Goal: Task Accomplishment & Management: Manage account settings

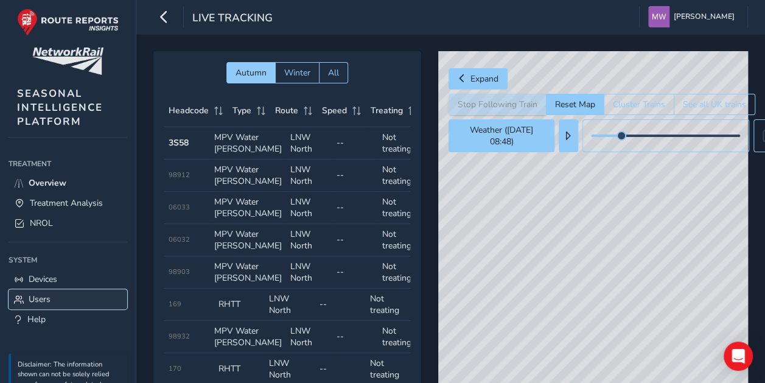
click at [38, 296] on span "Users" at bounding box center [40, 299] width 22 height 12
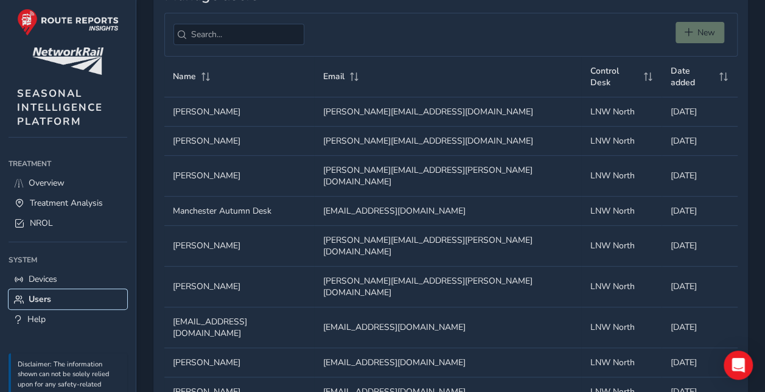
scroll to position [131, 0]
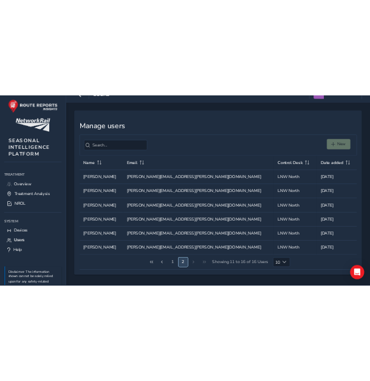
scroll to position [16, 0]
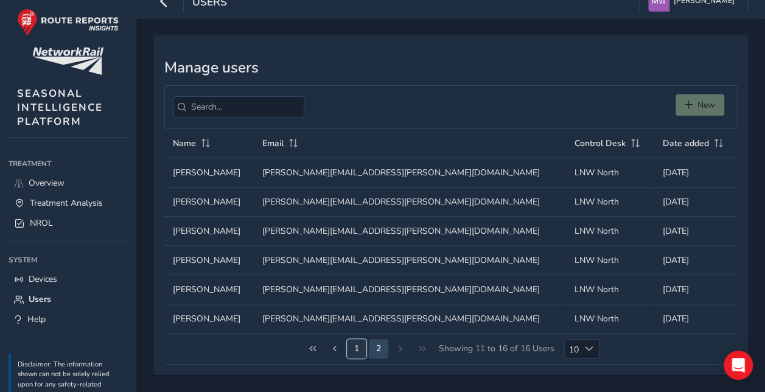
click at [355, 343] on button "1" at bounding box center [356, 348] width 19 height 19
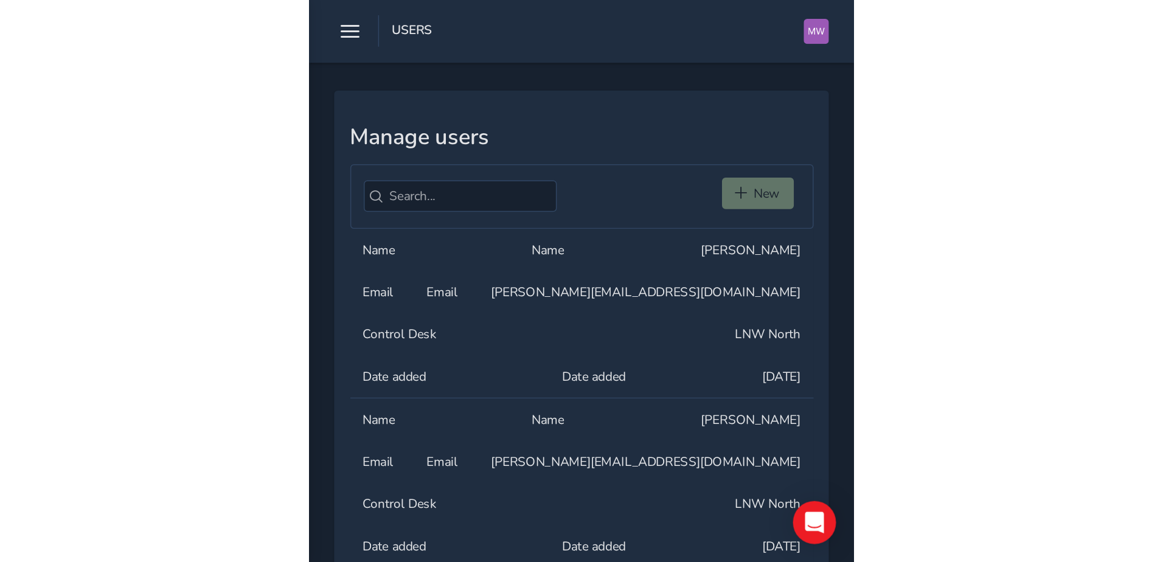
scroll to position [0, 0]
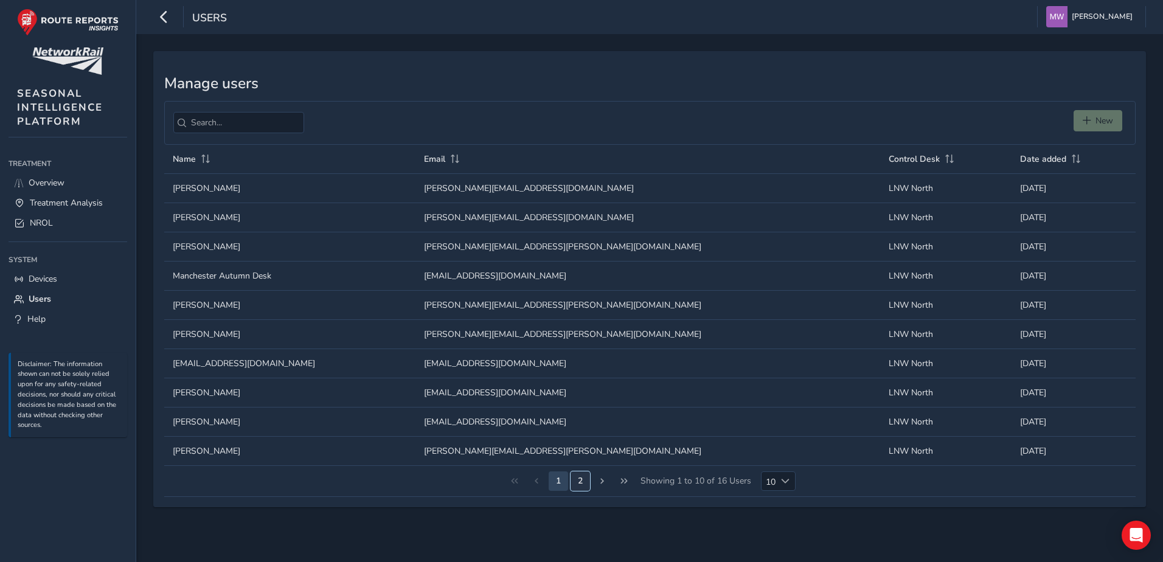
click at [578, 382] on button "2" at bounding box center [579, 480] width 19 height 19
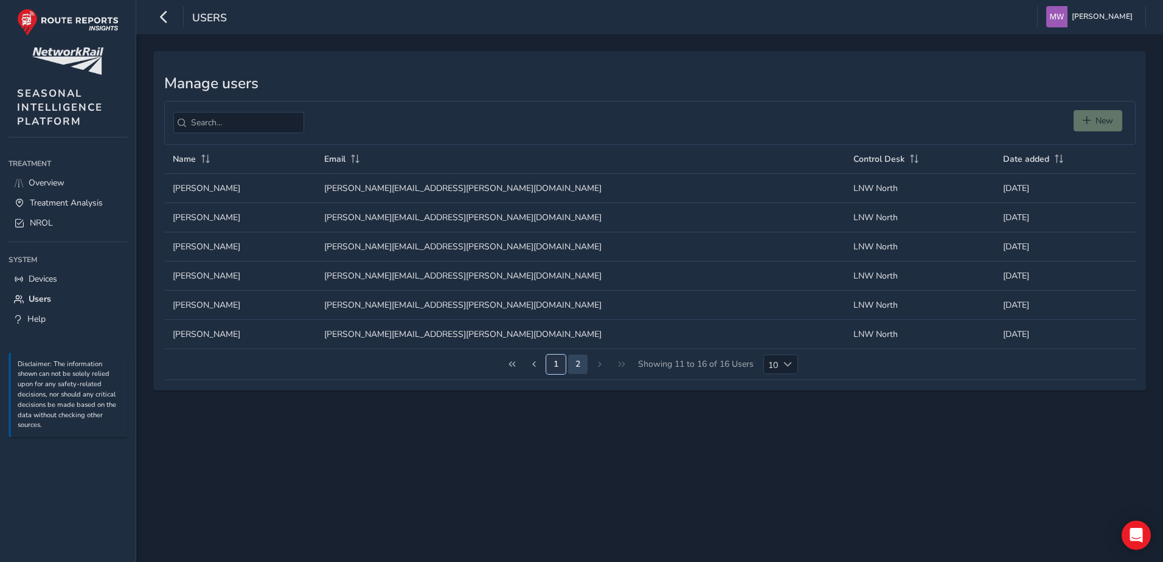
click at [552, 367] on button "1" at bounding box center [555, 364] width 19 height 19
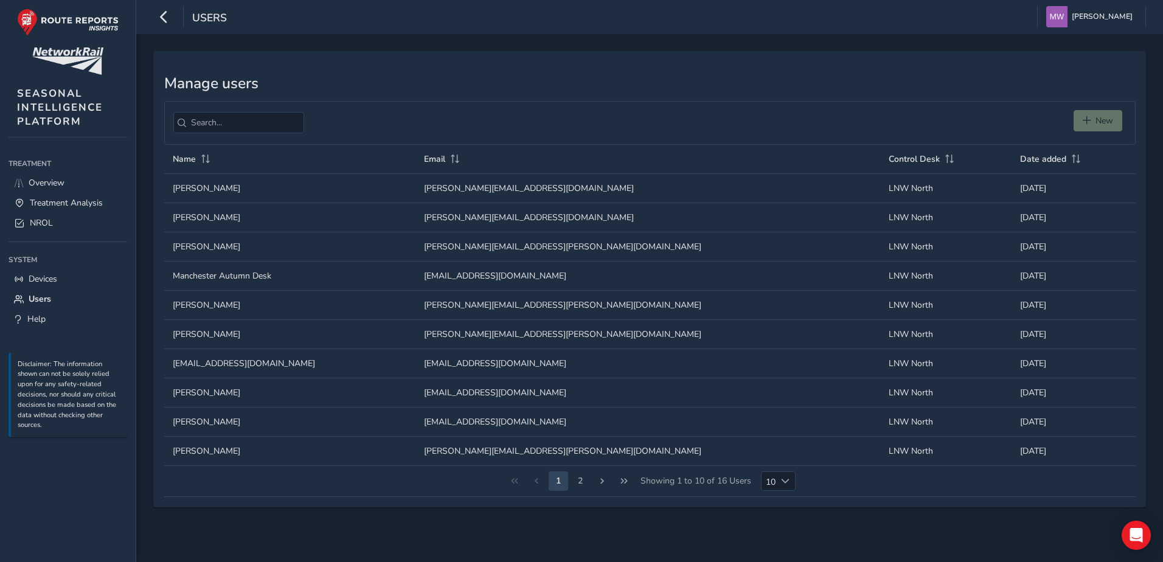
click at [764, 123] on div "New" at bounding box center [1099, 123] width 53 height 26
click at [764, 125] on div "New" at bounding box center [1099, 123] width 53 height 26
click at [764, 108] on div "New" at bounding box center [649, 123] width 971 height 44
click at [764, 122] on div "New" at bounding box center [1099, 123] width 53 height 26
click at [764, 123] on div "New" at bounding box center [1099, 123] width 53 height 26
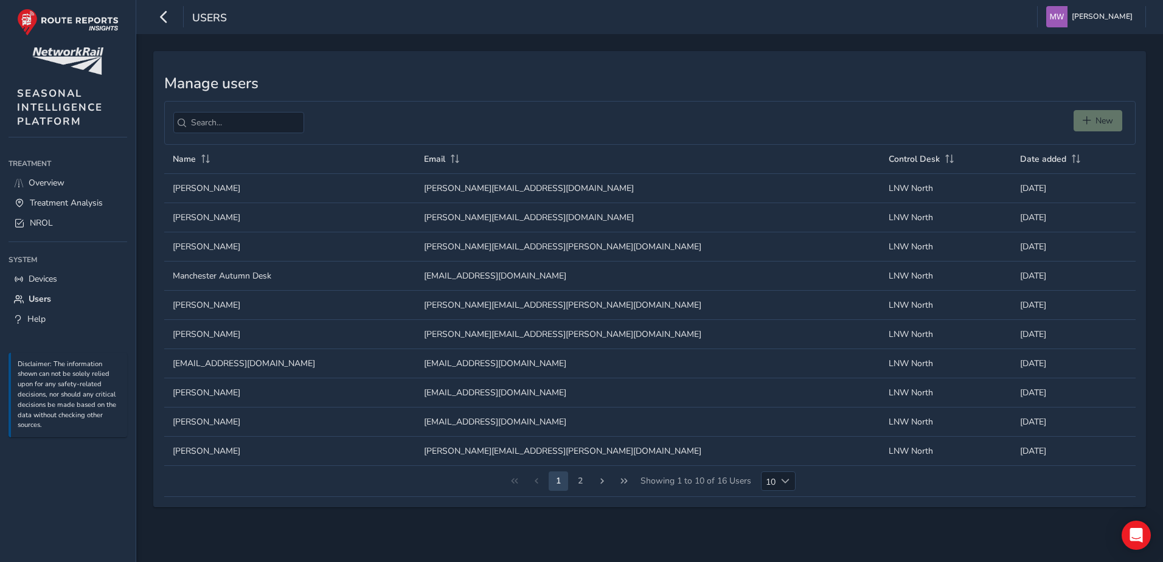
click at [764, 126] on div "New" at bounding box center [1099, 123] width 53 height 26
click at [764, 15] on span "[PERSON_NAME]" at bounding box center [1102, 16] width 61 height 21
click at [764, 91] on h3 "Manage users" at bounding box center [649, 84] width 971 height 18
click at [576, 382] on button "2" at bounding box center [579, 480] width 19 height 19
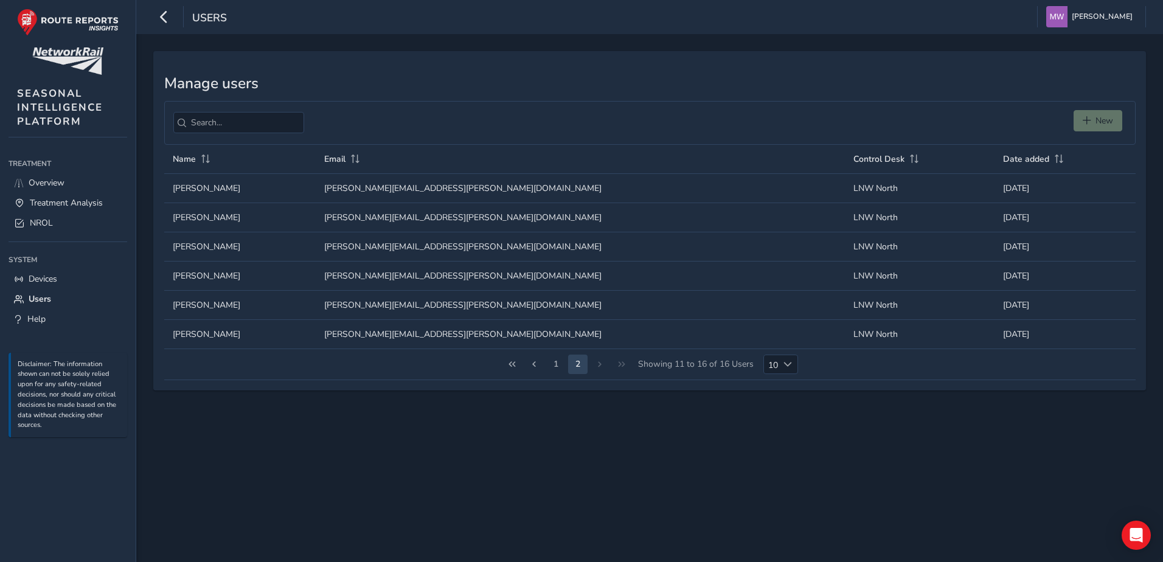
click at [764, 122] on div "New" at bounding box center [1099, 123] width 53 height 26
click at [764, 382] on icon "Open Intercom Messenger" at bounding box center [1136, 535] width 14 height 16
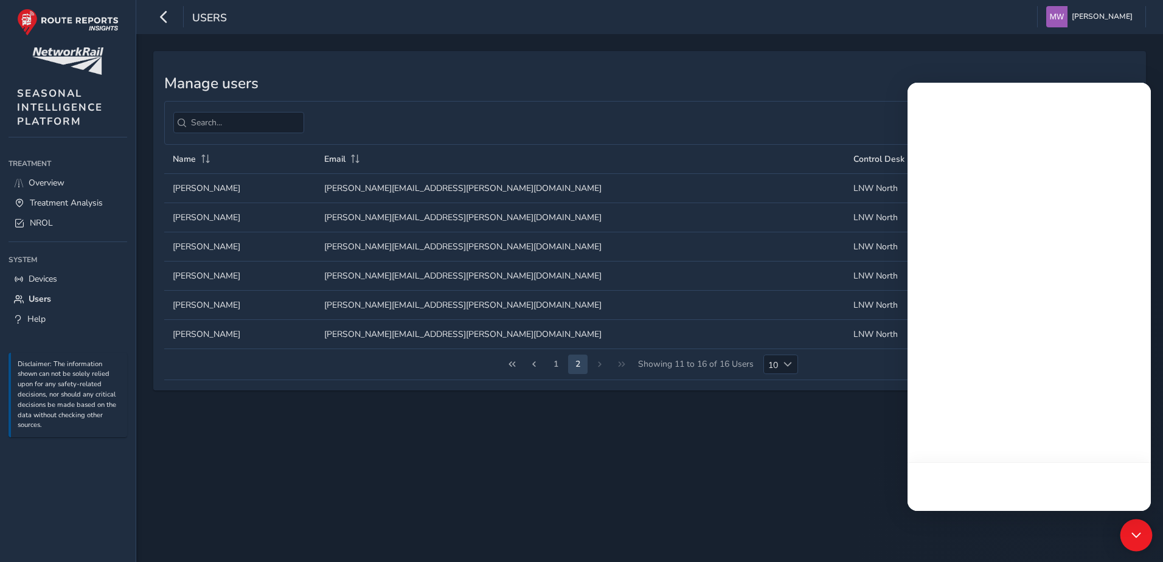
click at [764, 382] on icon "Open Intercom Messenger" at bounding box center [1136, 535] width 16 height 16
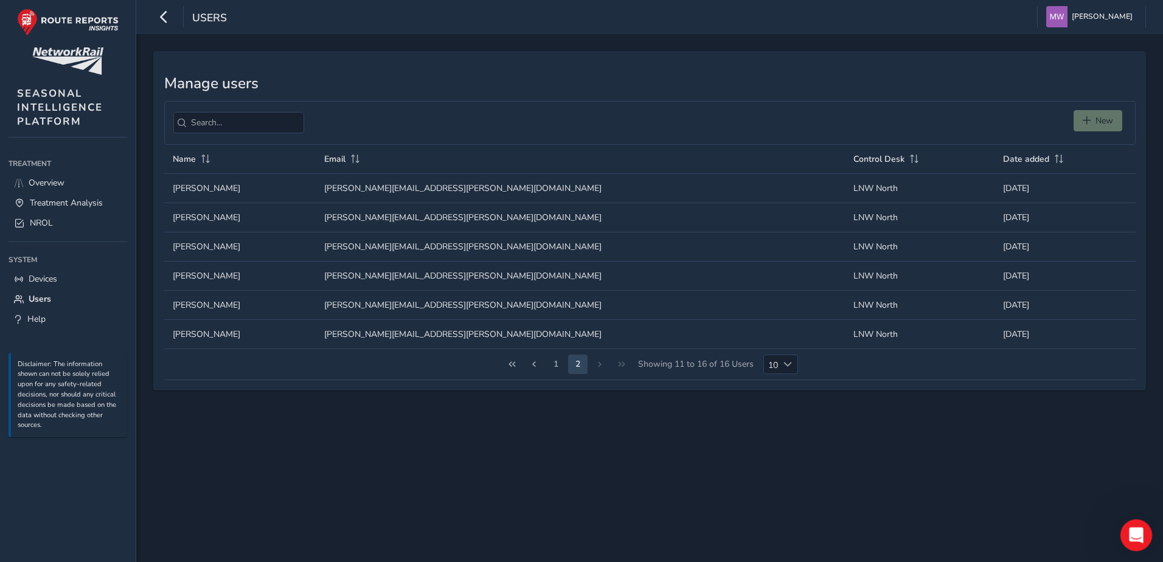
click at [764, 382] on div "Open Intercom Messenger" at bounding box center [1134, 533] width 40 height 40
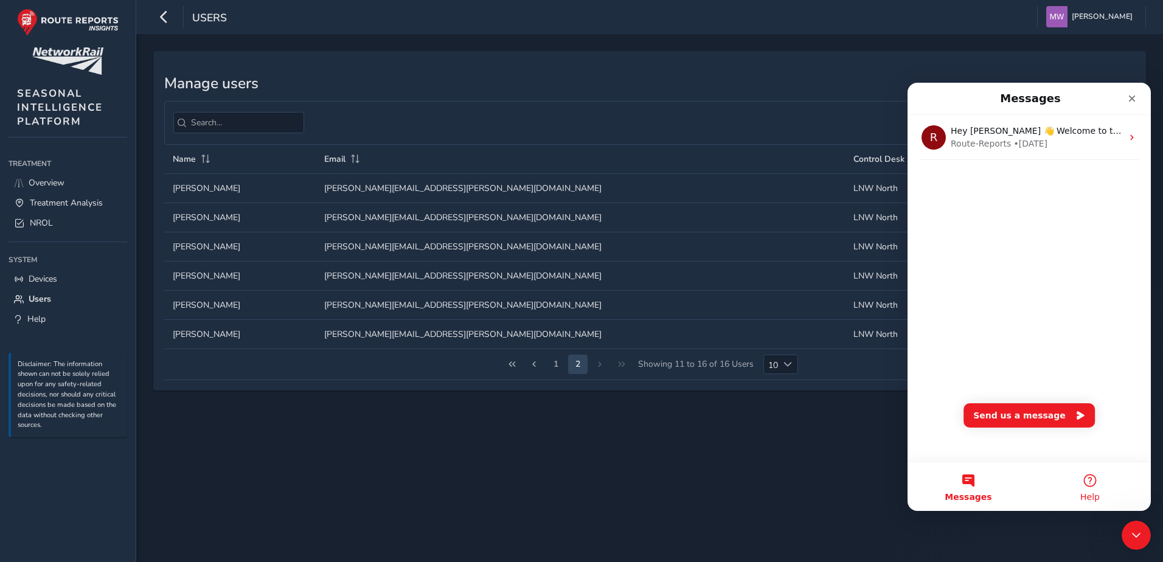
click at [764, 382] on button "Help" at bounding box center [1090, 486] width 122 height 49
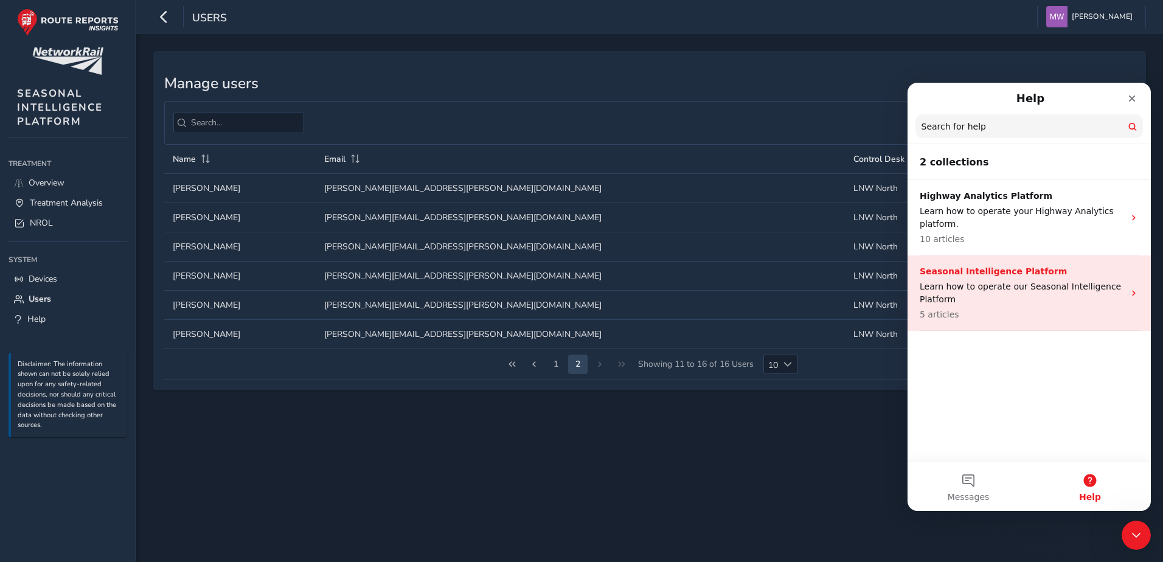
click at [764, 299] on p "Learn how to operate our Seasonal Intelligence Platform" at bounding box center [1022, 293] width 204 height 26
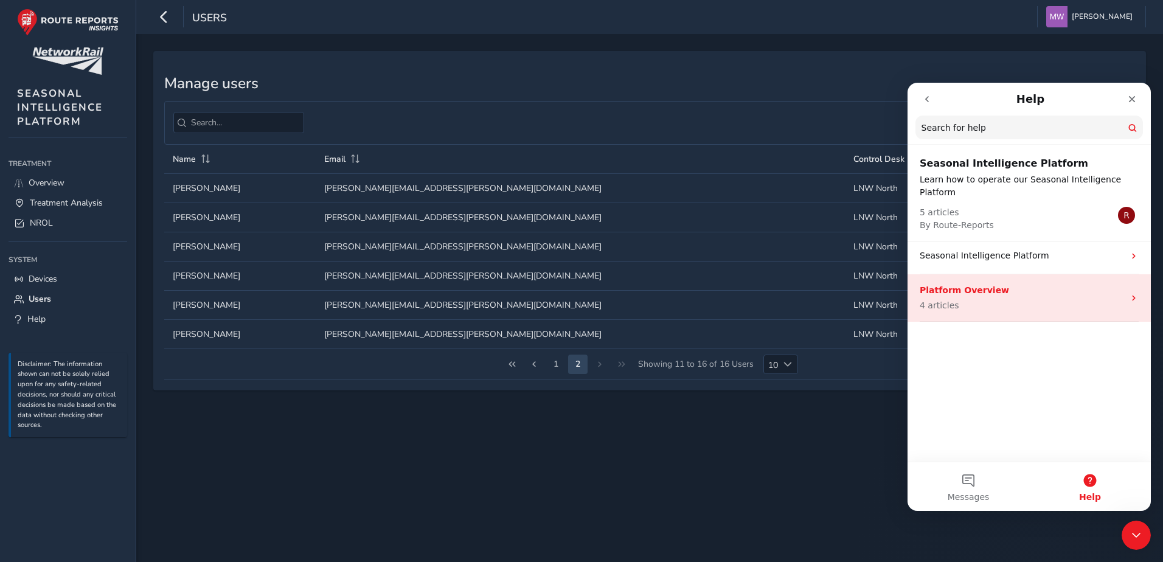
click at [764, 293] on icon "Intercom messenger" at bounding box center [1134, 298] width 10 height 10
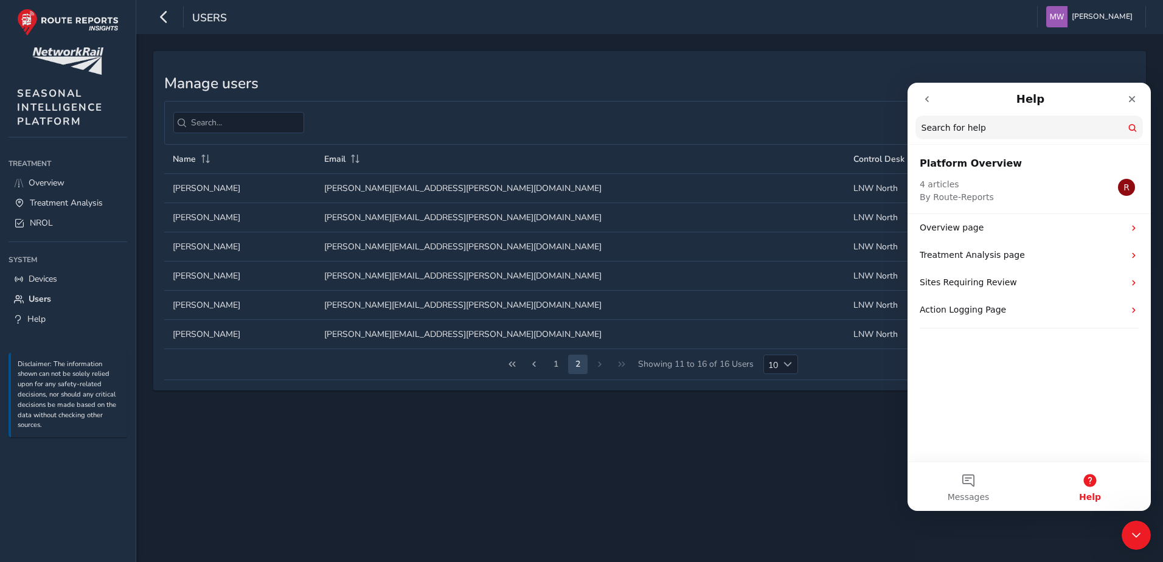
click at [764, 98] on icon "go back" at bounding box center [927, 99] width 10 height 10
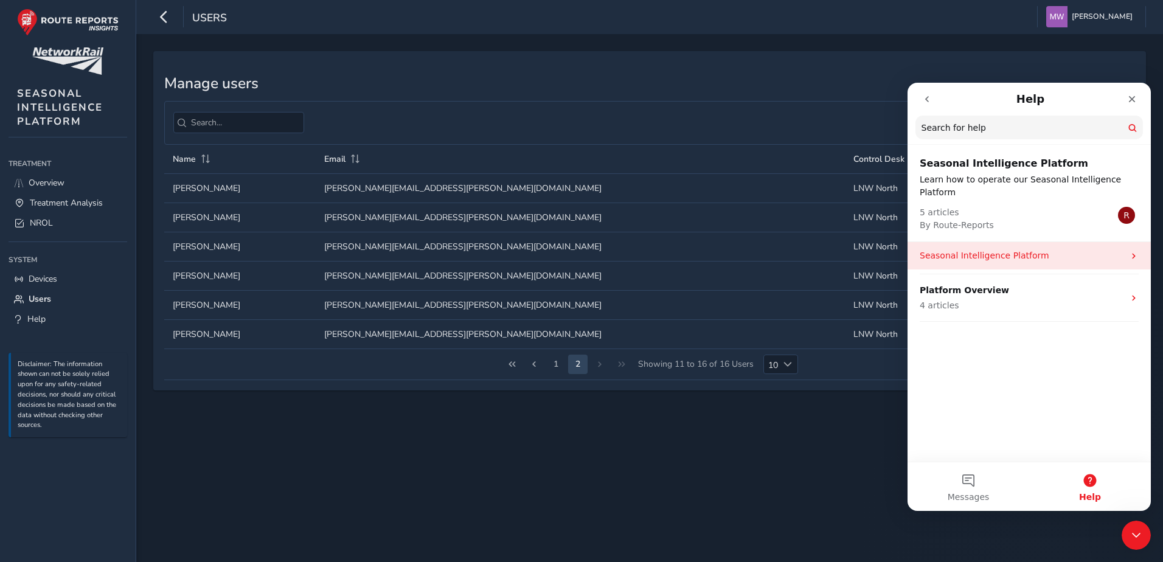
click at [764, 249] on p "Seasonal Intelligence Platform" at bounding box center [1022, 255] width 204 height 13
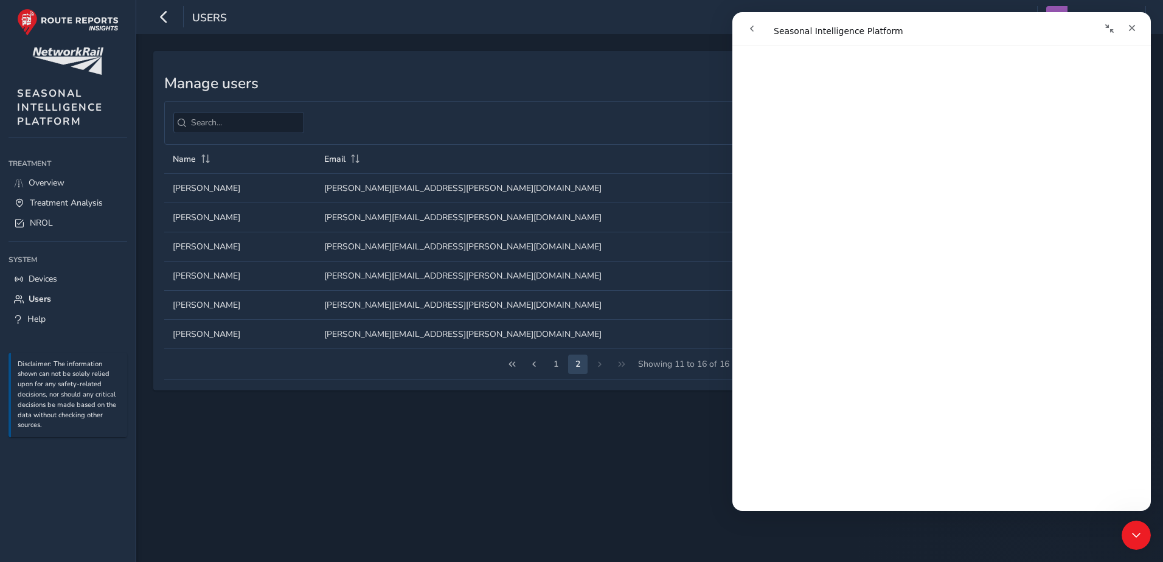
scroll to position [487, 0]
click at [659, 382] on div "Manage users New Name Email Control Desk Date added Name Name [PERSON_NAME] Ema…" at bounding box center [649, 298] width 1027 height 528
click at [658, 382] on div "Manage users New Name Email Control Desk Date added Name Name [PERSON_NAME] Ema…" at bounding box center [649, 298] width 1027 height 528
click at [764, 24] on icon "Close" at bounding box center [1132, 28] width 10 height 10
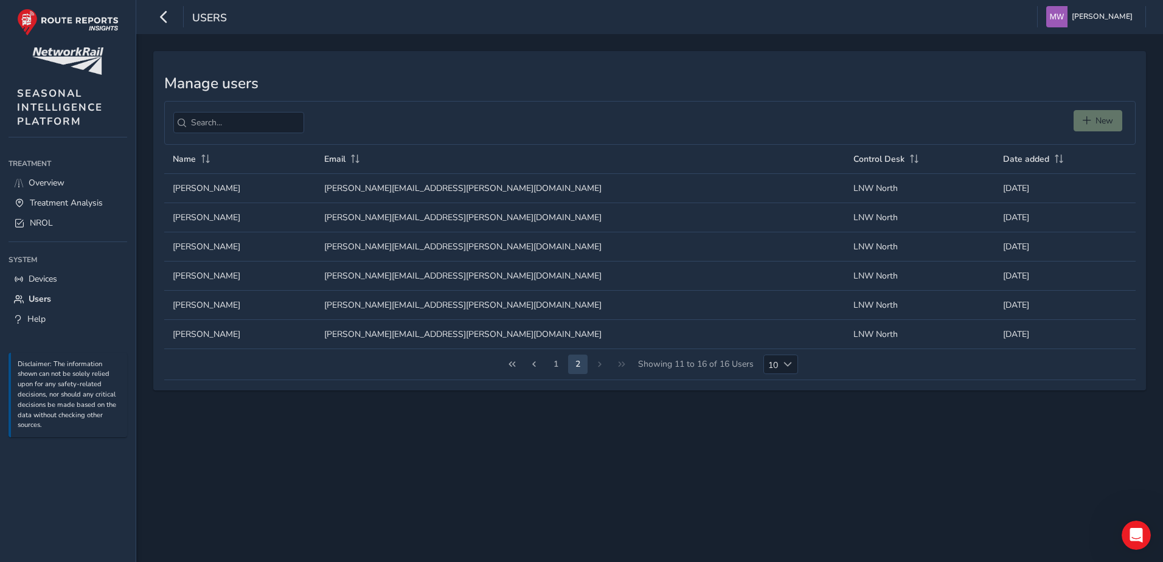
click at [764, 120] on div "New" at bounding box center [1099, 123] width 53 height 26
click at [764, 118] on div "New" at bounding box center [1099, 123] width 53 height 26
click at [764, 382] on icon "Open Intercom Messenger" at bounding box center [1135, 534] width 20 height 20
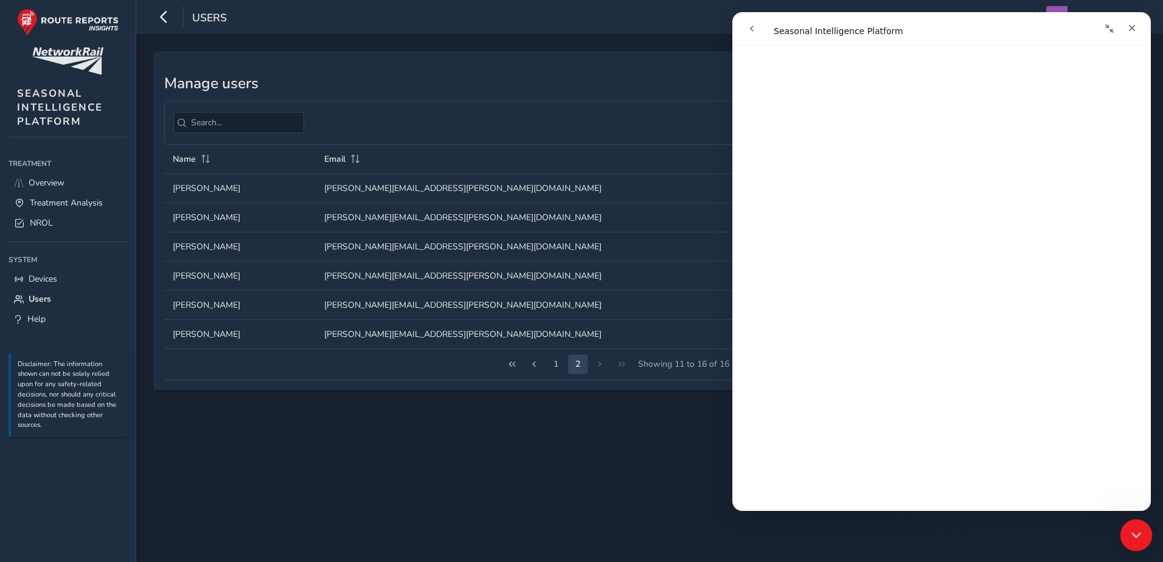
click at [764, 382] on icon "Close Intercom Messenger" at bounding box center [1134, 533] width 9 height 5
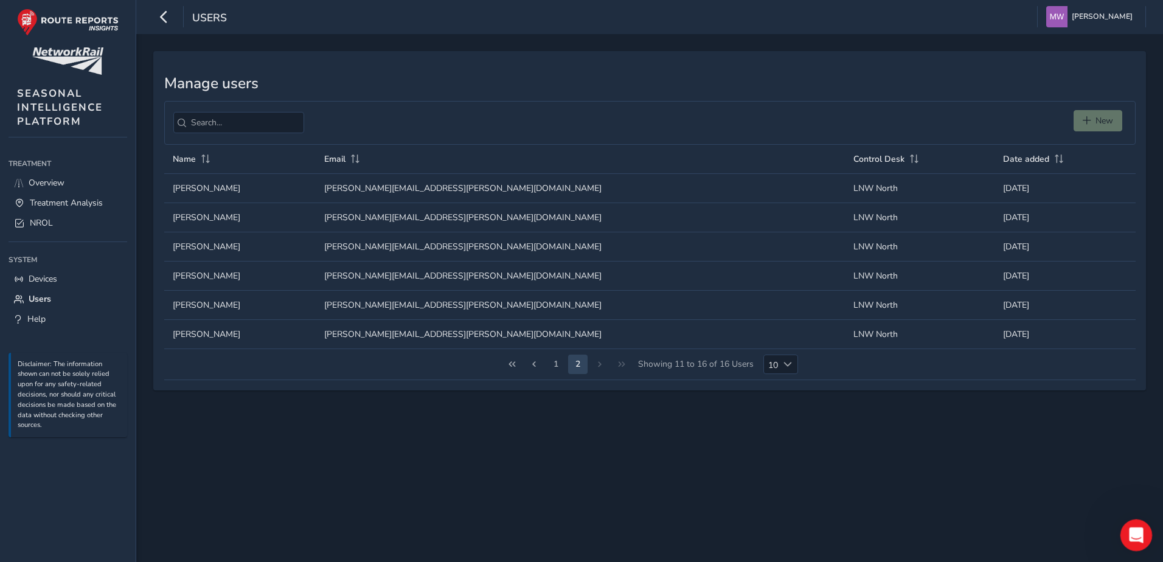
click at [764, 382] on icon "Open Intercom Messenger" at bounding box center [1135, 534] width 20 height 20
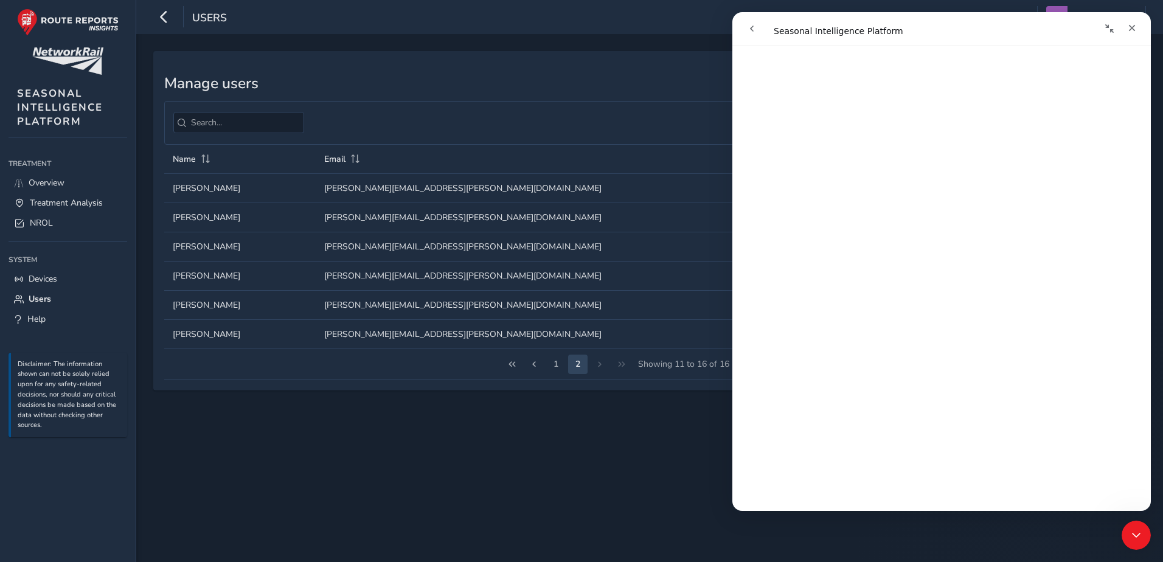
click at [754, 33] on icon "go back" at bounding box center [752, 29] width 10 height 10
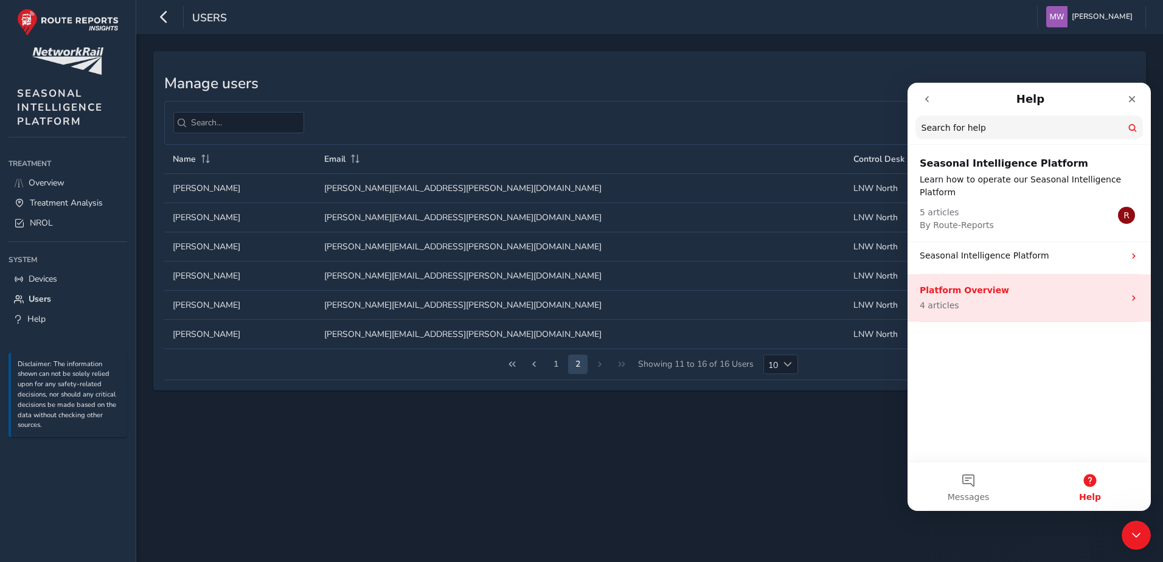
drag, startPoint x: 925, startPoint y: 104, endPoint x: 973, endPoint y: 308, distance: 209.2
click at [764, 308] on main "Help Search for help Seasonal Intelligence Platform Learn how to operate our Se…" at bounding box center [1028, 297] width 243 height 428
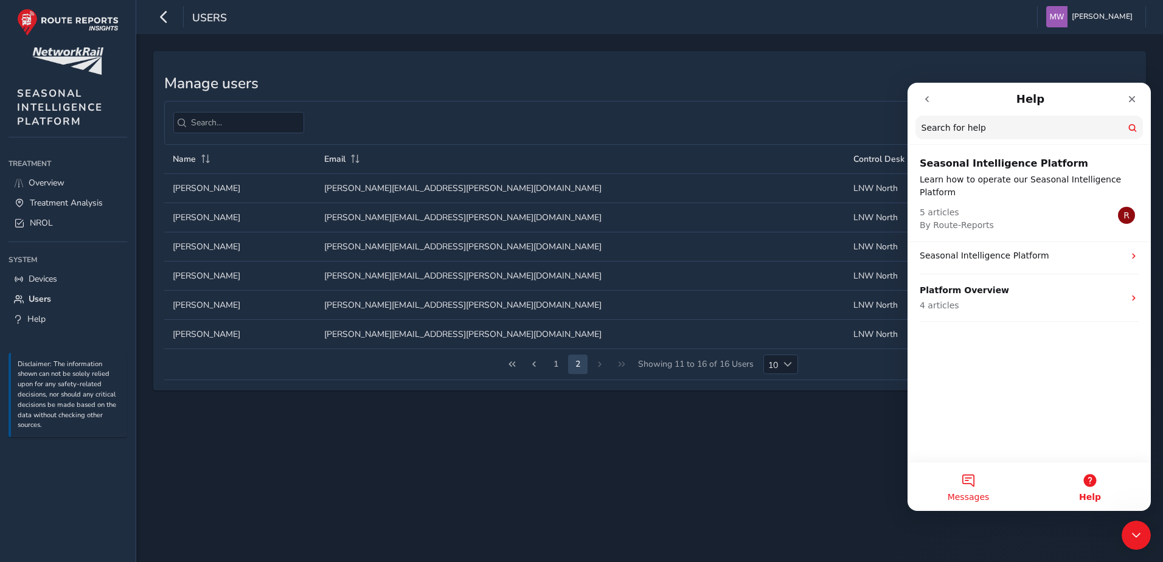
click at [764, 382] on button "Messages" at bounding box center [968, 486] width 122 height 49
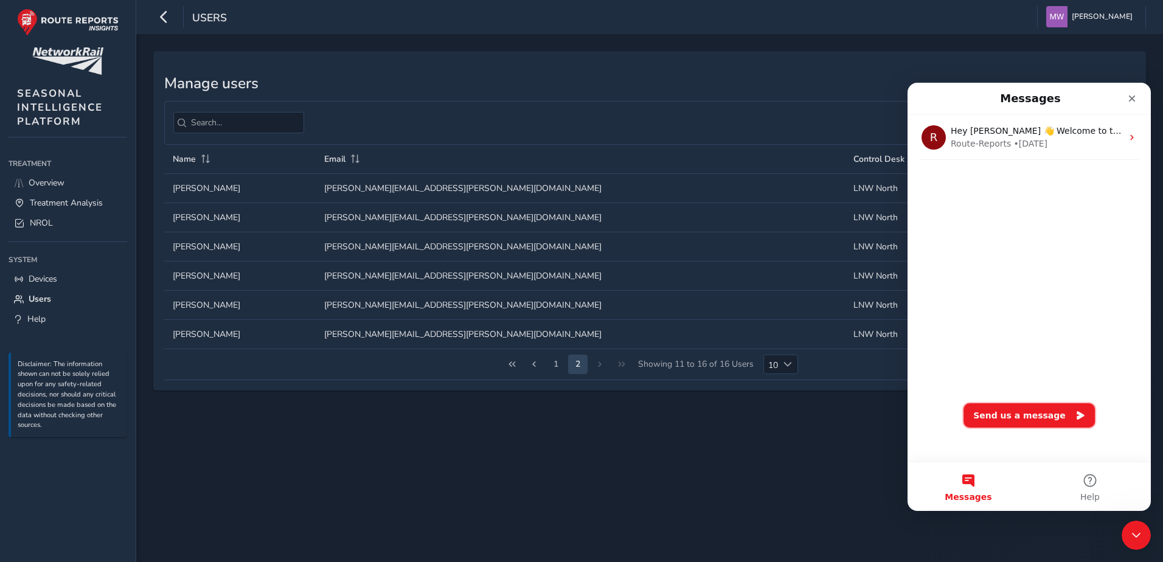
click at [764, 382] on button "Send us a message" at bounding box center [1028, 415] width 131 height 24
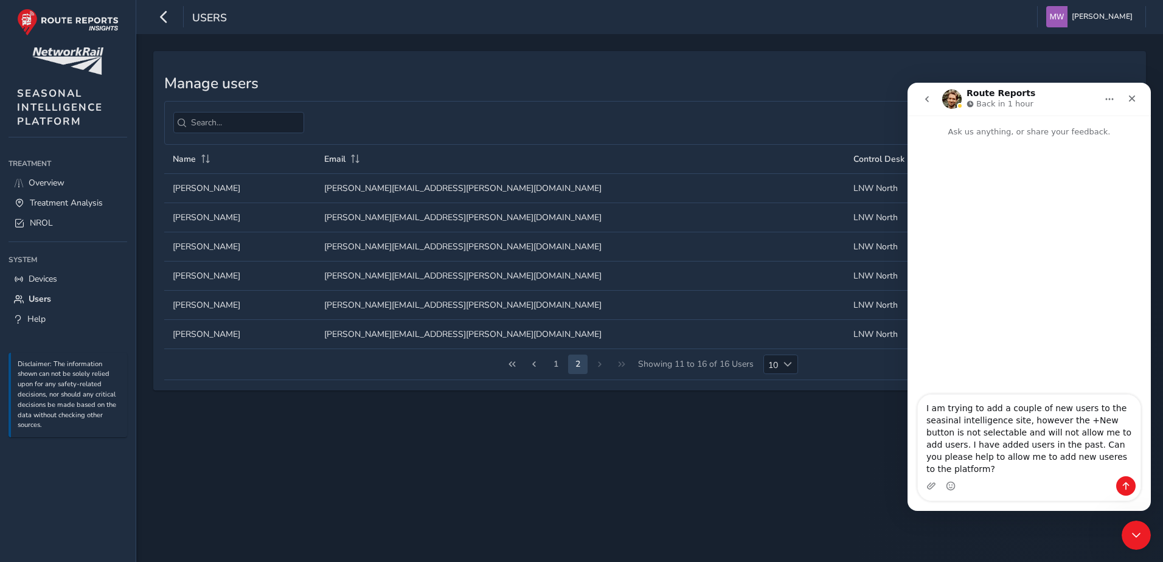
click at [764, 382] on textarea "I am trying to add a couple of new users to the seasinal intelligence site, how…" at bounding box center [1029, 435] width 223 height 81
type textarea "I am trying to add a couple of new users to the seasinal intelligence site, how…"
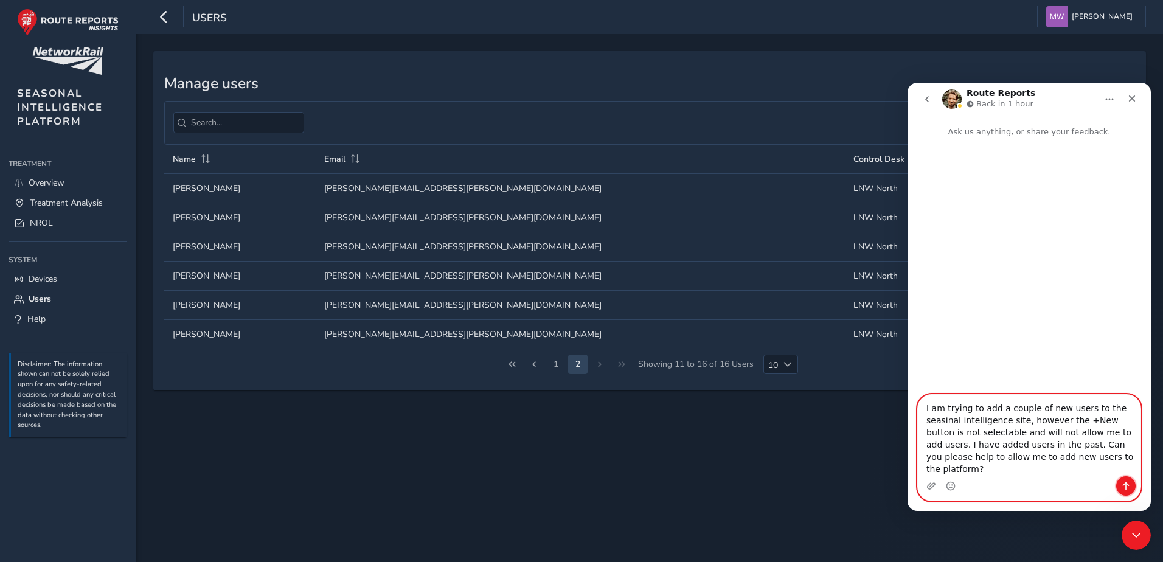
click at [764, 382] on icon "Send a message…" at bounding box center [1126, 486] width 7 height 8
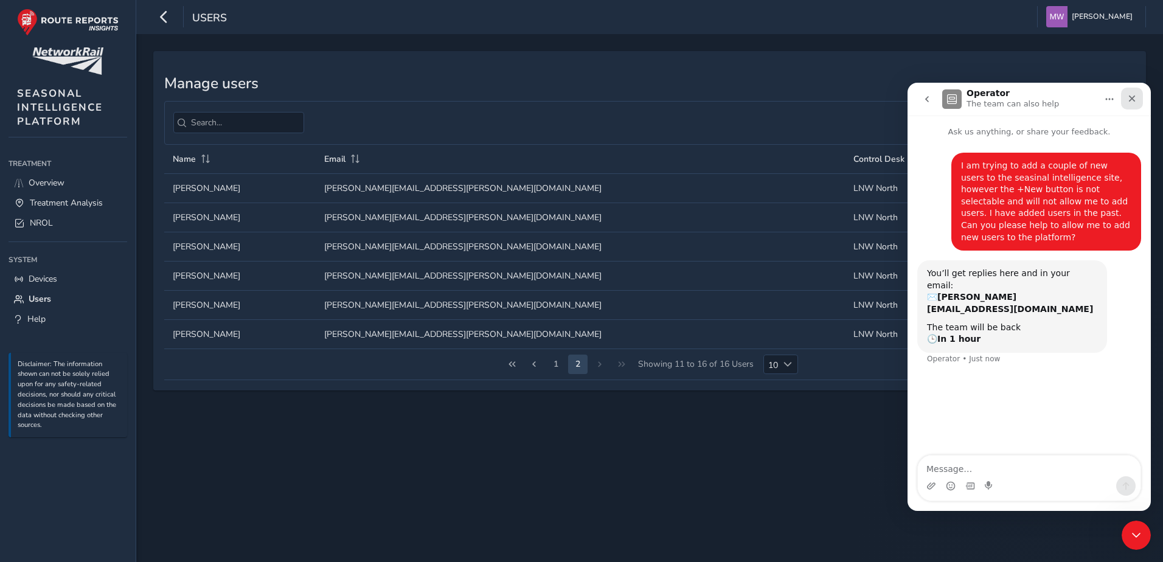
click at [764, 101] on icon "Close" at bounding box center [1132, 99] width 10 height 10
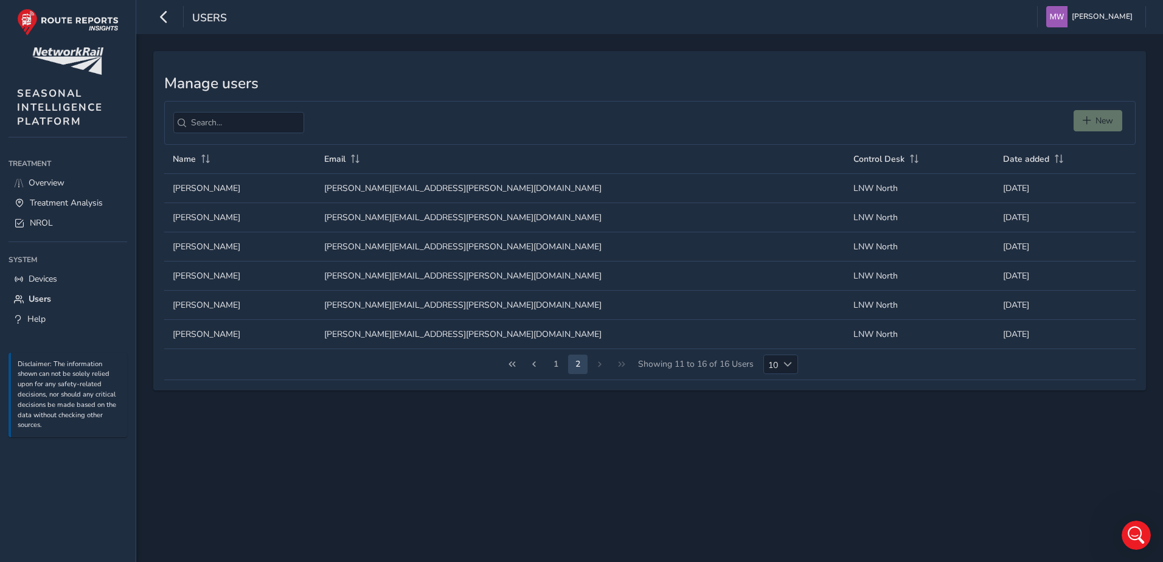
click at [764, 122] on div "New" at bounding box center [1099, 123] width 53 height 26
click at [48, 278] on span "Devices" at bounding box center [43, 279] width 29 height 12
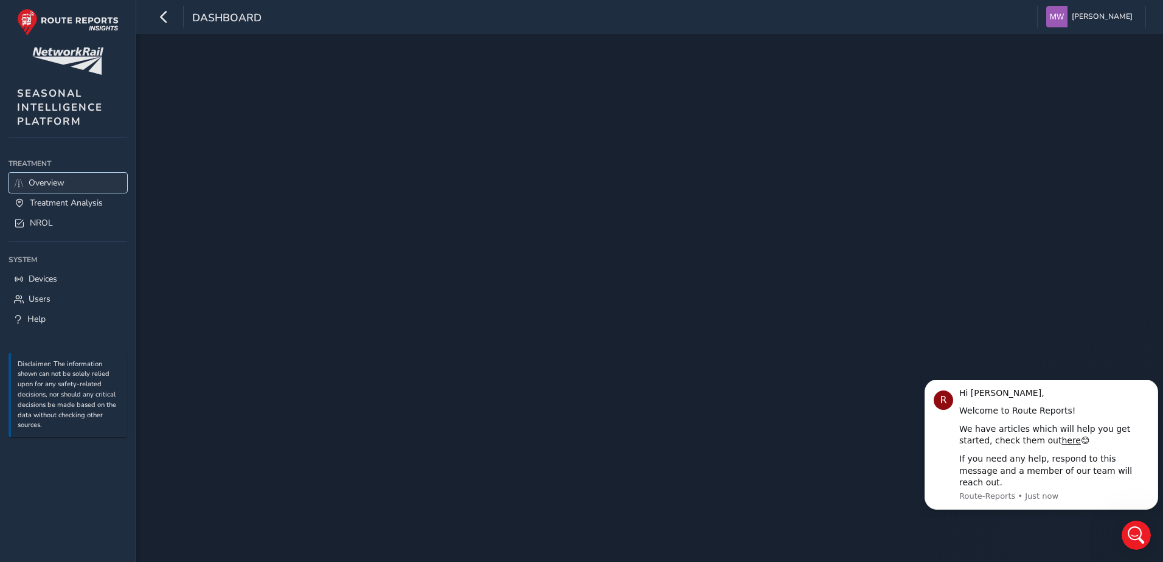
click at [49, 181] on span "Overview" at bounding box center [47, 183] width 36 height 12
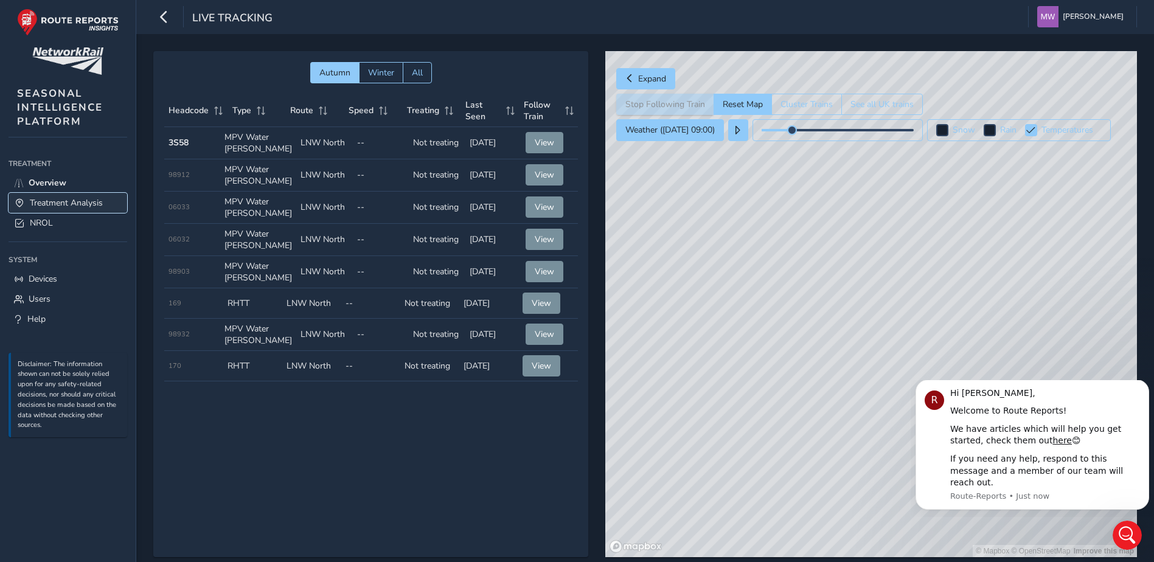
click at [60, 201] on span "Treatment Analysis" at bounding box center [66, 203] width 73 height 12
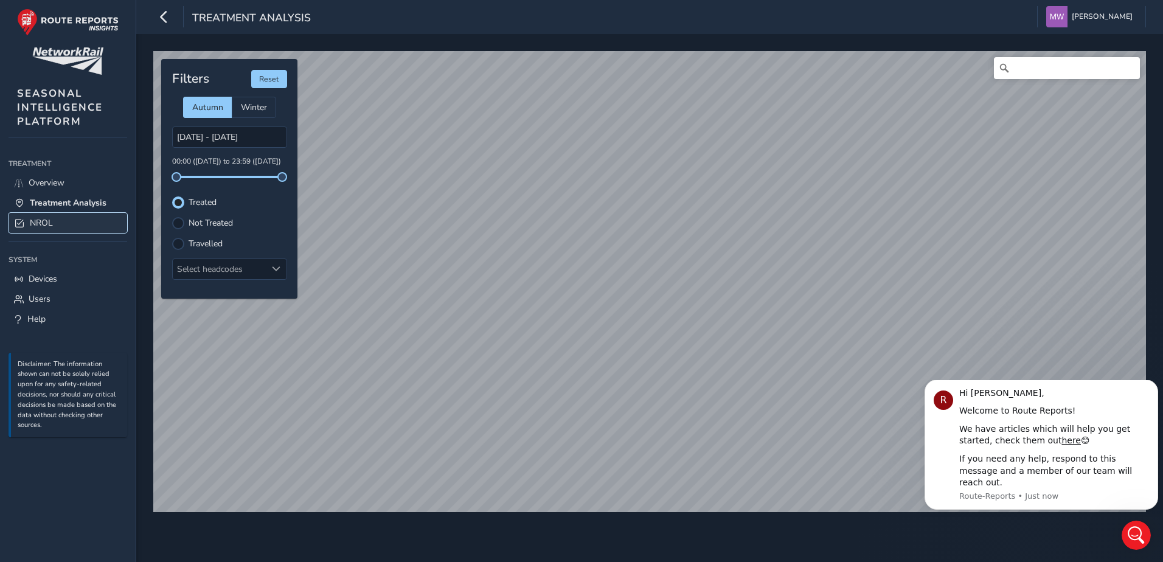
click at [49, 221] on span "NROL" at bounding box center [41, 223] width 23 height 12
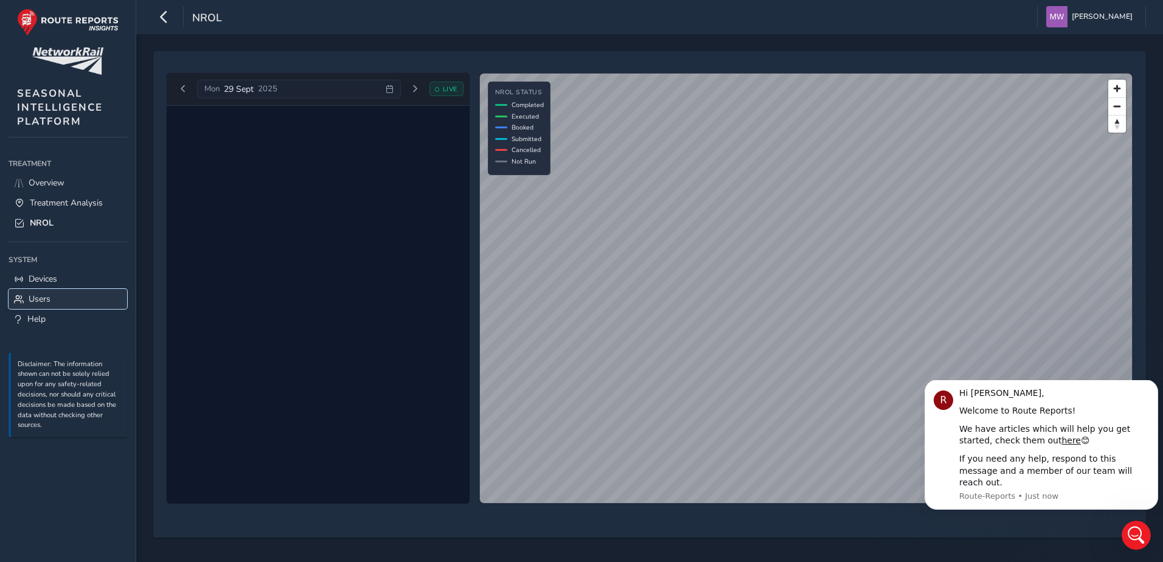
click at [40, 295] on span "Users" at bounding box center [40, 299] width 22 height 12
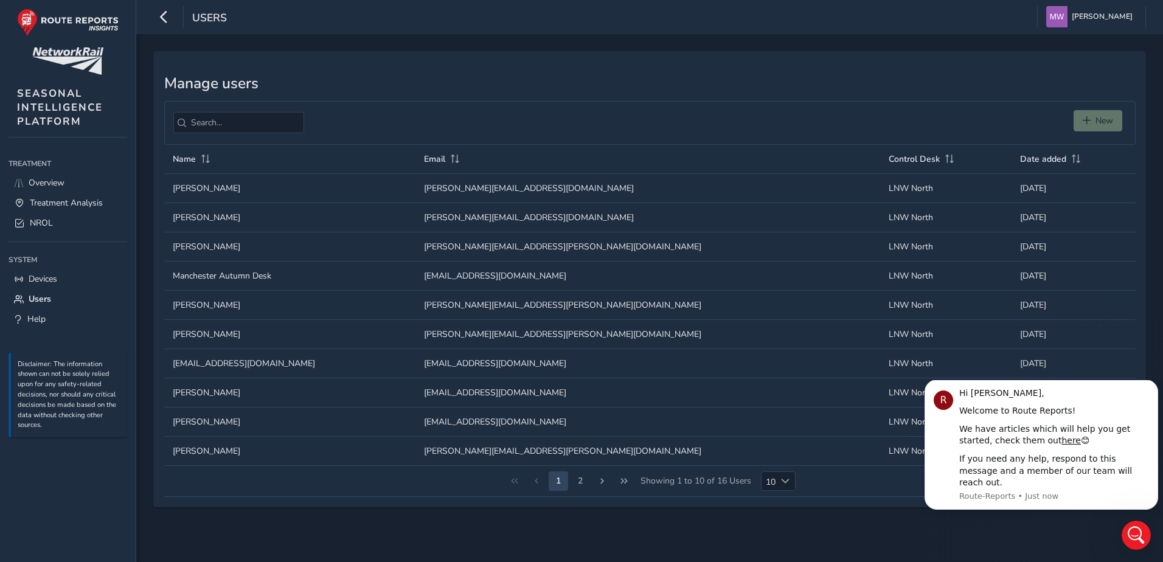
click at [764, 120] on div "New" at bounding box center [1099, 123] width 53 height 26
drag, startPoint x: 1083, startPoint y: 120, endPoint x: 1094, endPoint y: 120, distance: 10.3
click at [764, 120] on div "New" at bounding box center [1099, 123] width 53 height 26
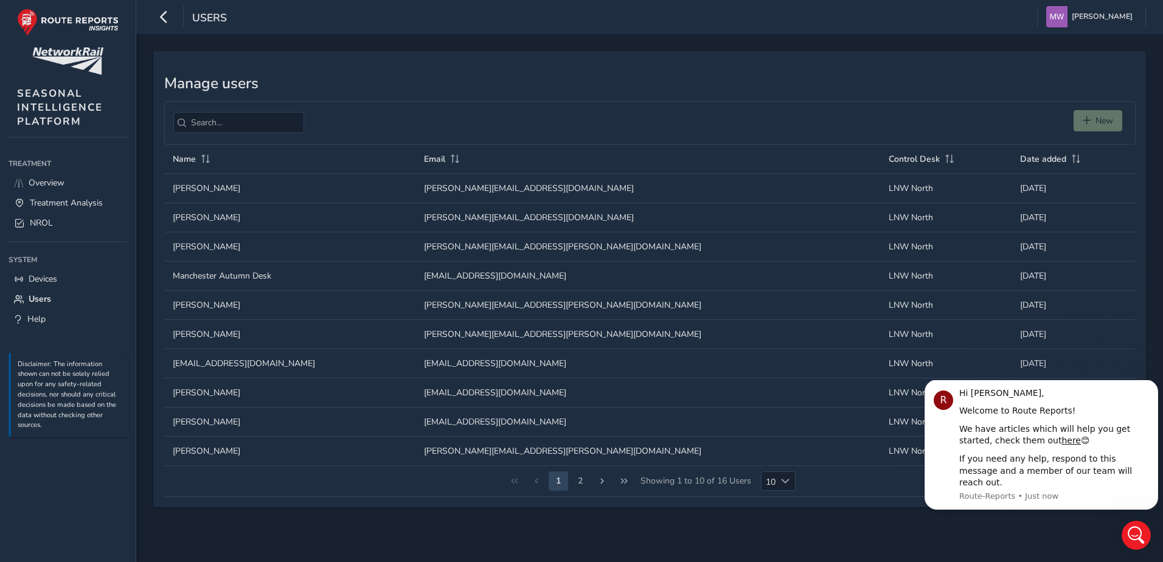
drag, startPoint x: 1094, startPoint y: 120, endPoint x: 1047, endPoint y: 115, distance: 47.2
click at [764, 115] on div "New" at bounding box center [649, 123] width 971 height 44
click at [584, 192] on td "Email Email [PERSON_NAME][EMAIL_ADDRESS][DOMAIN_NAME]" at bounding box center [647, 187] width 465 height 29
click at [764, 190] on td "Date added Date added [DATE]" at bounding box center [1073, 187] width 124 height 29
click at [764, 382] on icon "Dismiss notification" at bounding box center [1154, 383] width 7 height 7
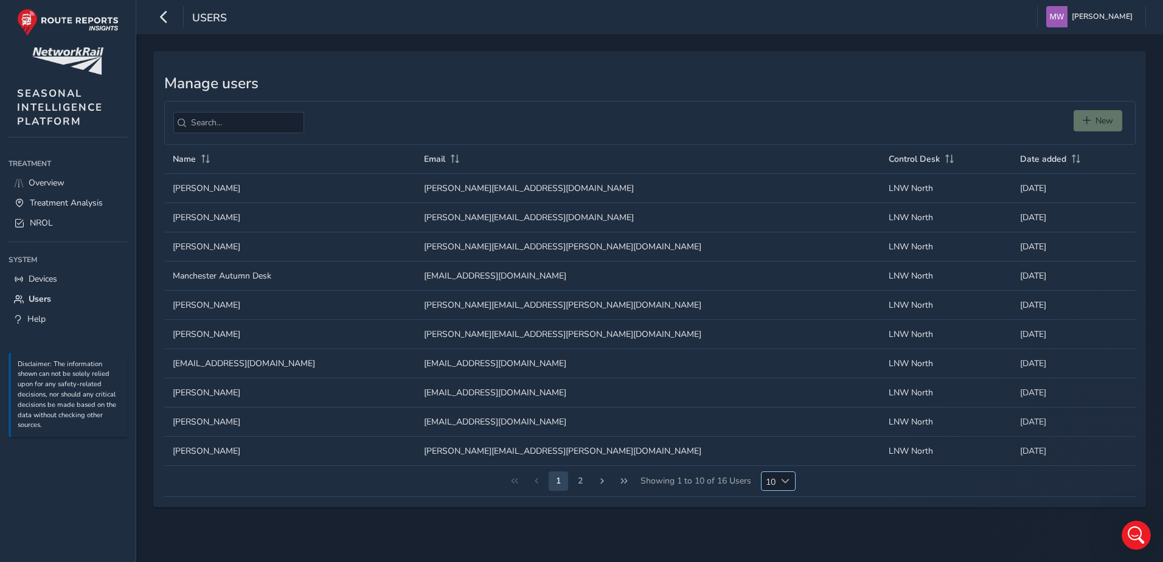
click at [764, 382] on span "Choose" at bounding box center [785, 481] width 9 height 9
click at [764, 382] on li "25" at bounding box center [777, 546] width 35 height 20
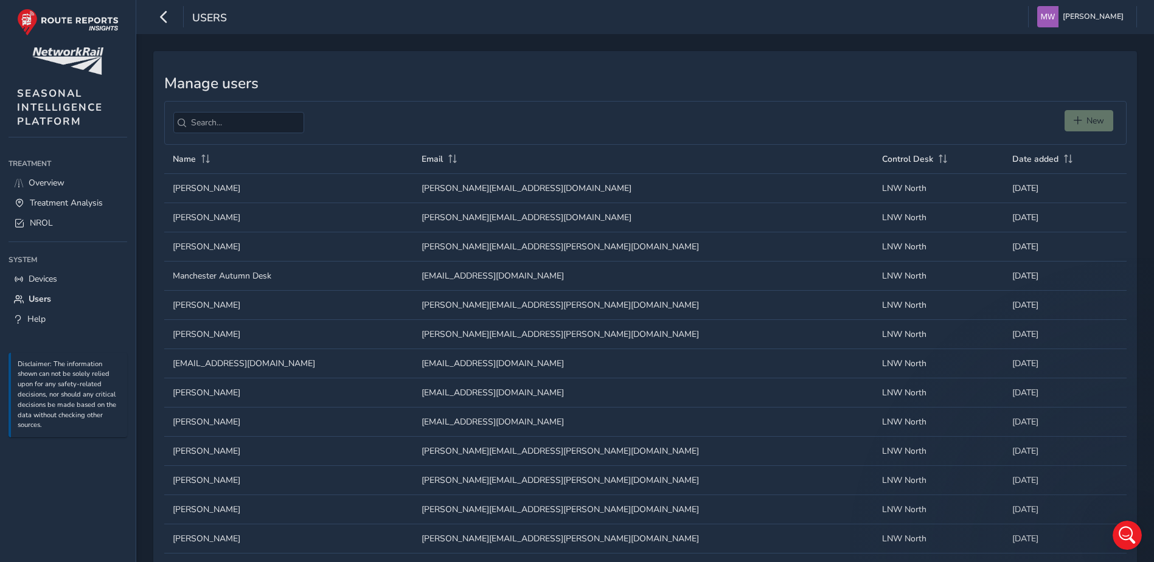
scroll to position [142, 0]
